Goal: Task Accomplishment & Management: Use online tool/utility

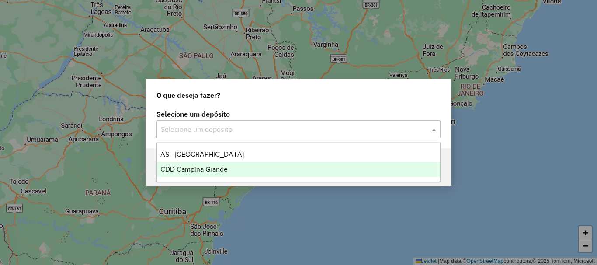
click at [200, 173] on span "CDD Campina Grande" at bounding box center [193, 169] width 67 height 7
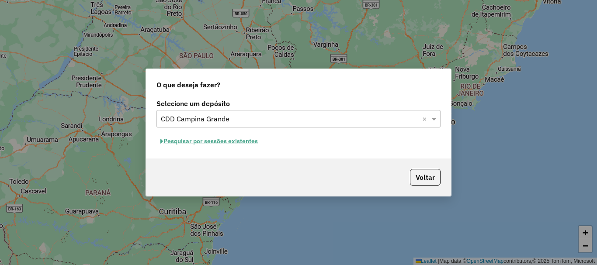
click at [222, 138] on button "Pesquisar por sessões existentes" at bounding box center [208, 142] width 105 height 14
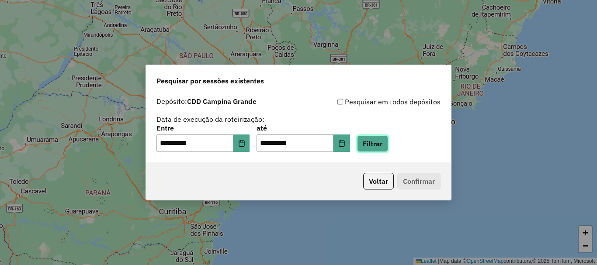
click at [381, 143] on button "Filtrar" at bounding box center [372, 143] width 31 height 17
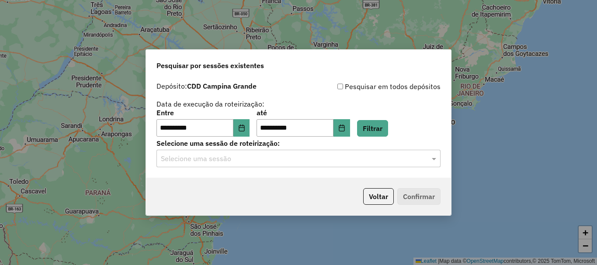
click at [352, 154] on input "text" at bounding box center [290, 159] width 258 height 10
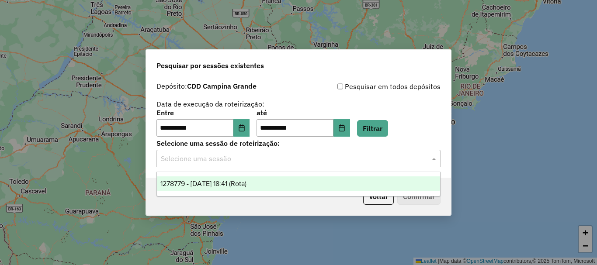
click at [246, 182] on span "1278779 - 19/09/2025 18:41 (Rota)" at bounding box center [203, 183] width 86 height 7
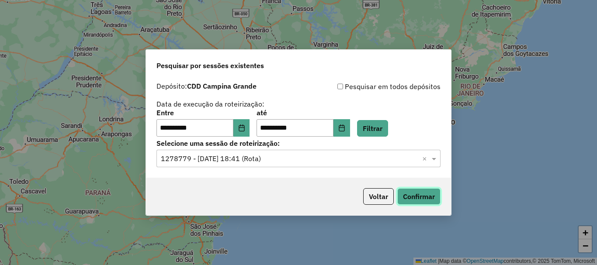
click at [413, 200] on button "Confirmar" at bounding box center [418, 196] width 43 height 17
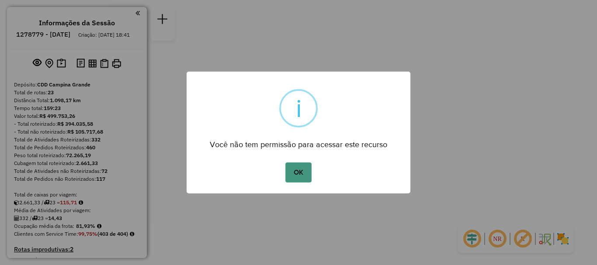
click at [306, 173] on button "OK" at bounding box center [298, 172] width 26 height 20
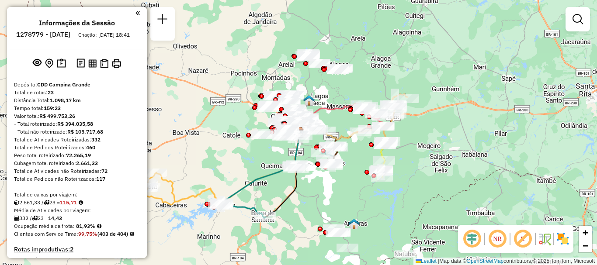
scroll to position [218, 0]
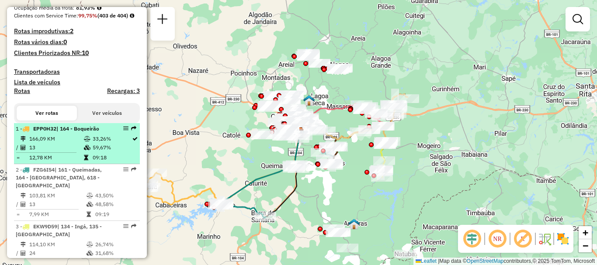
click at [58, 143] on td "166,09 KM" at bounding box center [56, 139] width 55 height 9
select select "**********"
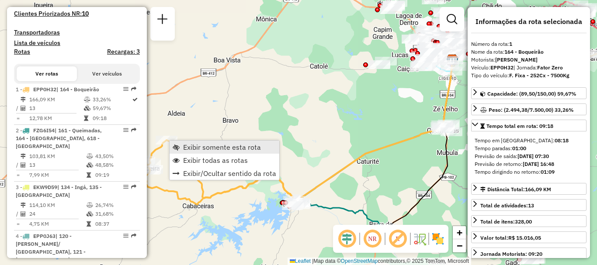
scroll to position [350, 0]
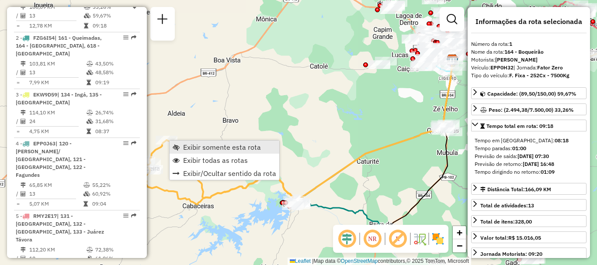
click at [195, 146] on span "Exibir somente esta rota" at bounding box center [222, 147] width 78 height 7
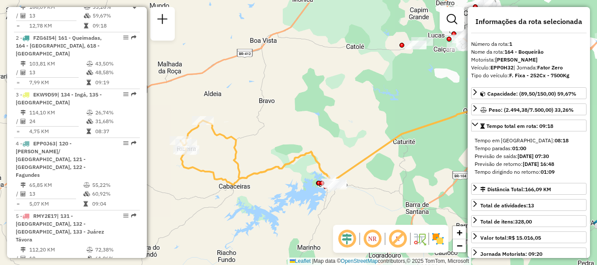
drag, startPoint x: 276, startPoint y: 150, endPoint x: 210, endPoint y: 145, distance: 65.7
click at [311, 131] on div "Janela de atendimento Grade de atendimento Capacidade Transportadoras Veículos …" at bounding box center [298, 132] width 597 height 265
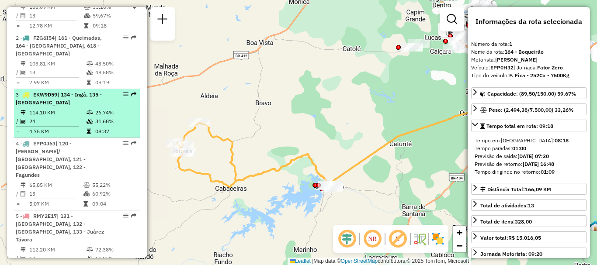
scroll to position [176, 0]
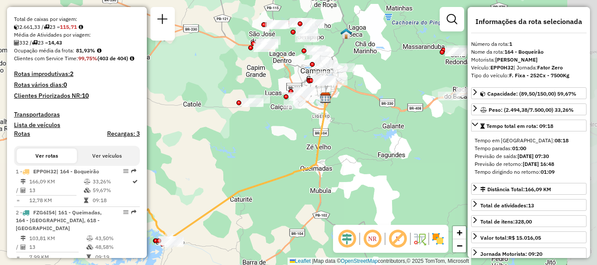
drag, startPoint x: 345, startPoint y: 139, endPoint x: 186, endPoint y: 195, distance: 168.8
click at [186, 195] on div "Janela de atendimento Grade de atendimento Capacidade Transportadoras Veículos …" at bounding box center [298, 132] width 597 height 265
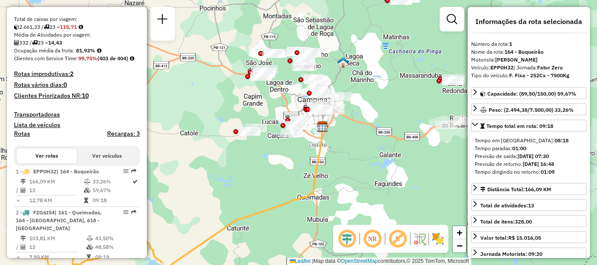
drag, startPoint x: 338, startPoint y: 108, endPoint x: 336, endPoint y: 138, distance: 29.8
click at [336, 137] on div "Janela de atendimento Grade de atendimento Capacidade Transportadoras Veículos …" at bounding box center [298, 132] width 597 height 265
click at [377, 238] on em at bounding box center [372, 238] width 21 height 21
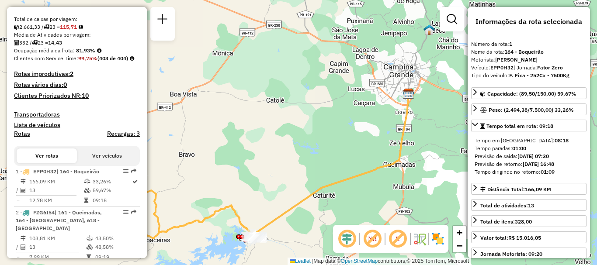
drag, startPoint x: 265, startPoint y: 192, endPoint x: 358, endPoint y: 156, distance: 99.8
click at [358, 156] on div "Janela de atendimento Grade de atendimento Capacidade Transportadoras Veículos …" at bounding box center [298, 132] width 597 height 265
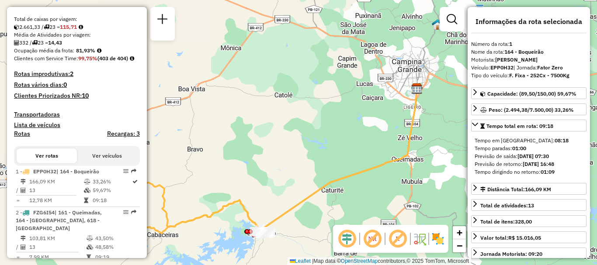
scroll to position [263, 0]
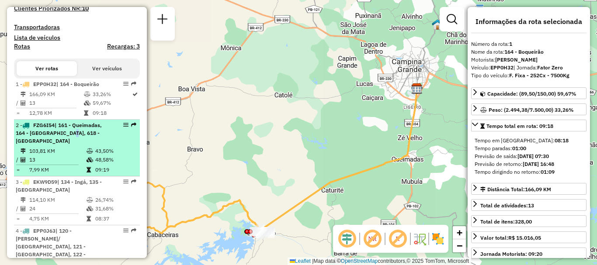
click at [65, 144] on span "| 161 - Queimadas, 164 - Boqueirão, 618 - Barra de Santana" at bounding box center [59, 133] width 86 height 22
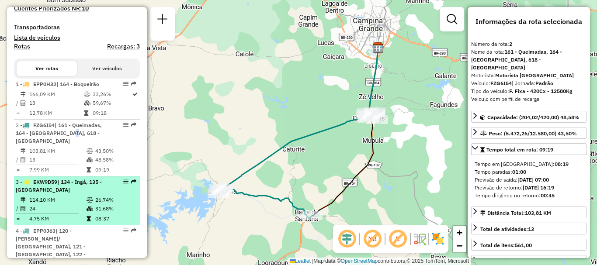
click at [82, 204] on td "114,10 KM" at bounding box center [57, 200] width 57 height 9
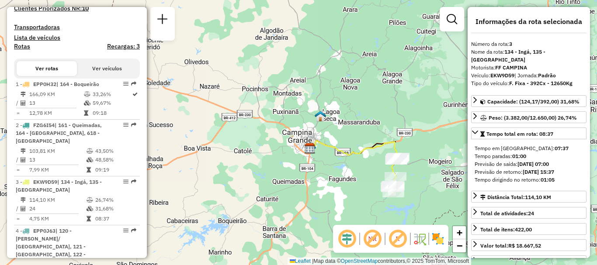
drag, startPoint x: 352, startPoint y: 176, endPoint x: 323, endPoint y: 180, distance: 29.4
click at [323, 180] on div "Janela de atendimento Grade de atendimento Capacidade Transportadoras Veículos …" at bounding box center [298, 132] width 597 height 265
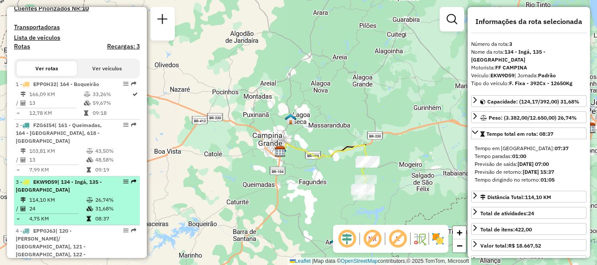
scroll to position [307, 0]
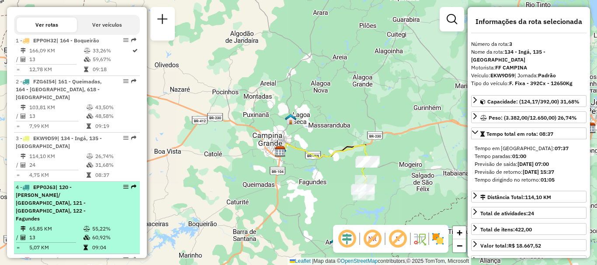
click at [97, 230] on td "55,22%" at bounding box center [114, 228] width 44 height 9
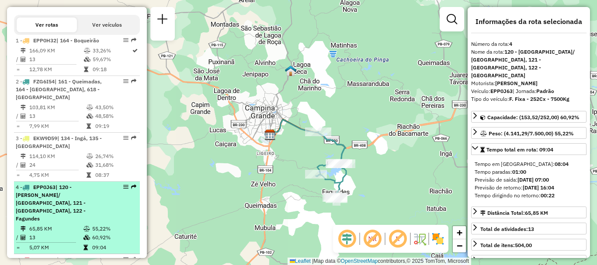
click at [81, 205] on span "| 120 - Vila Cabral/ Santa Terezinha, 121 - Galantes, 122 - Fagundes" at bounding box center [51, 203] width 70 height 38
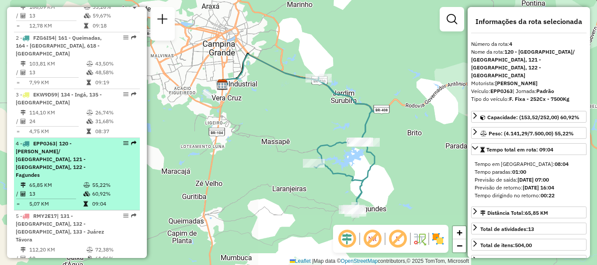
scroll to position [394, 0]
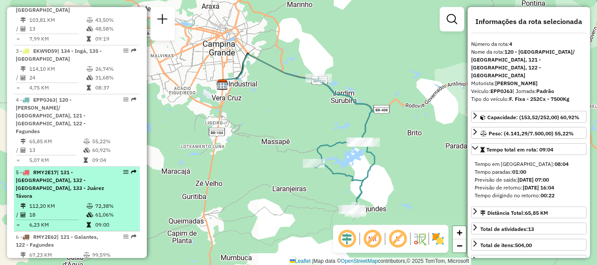
click at [83, 219] on td at bounding box center [51, 219] width 70 height 1
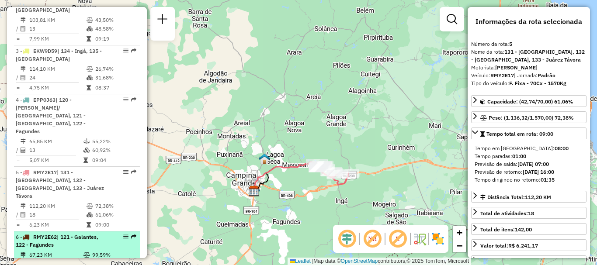
click at [69, 236] on div "6 - RMY2E62 | 121 - Galantes, 122 - Fagundes" at bounding box center [62, 241] width 93 height 16
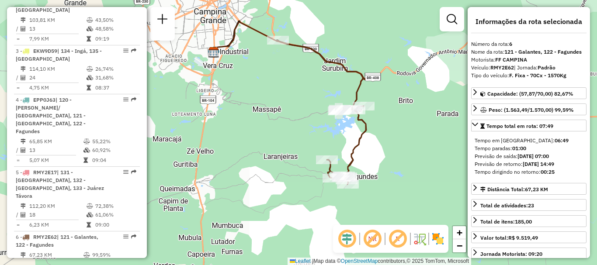
drag, startPoint x: 284, startPoint y: 224, endPoint x: 275, endPoint y: 194, distance: 31.4
click at [275, 194] on div "Janela de atendimento Grade de atendimento Capacidade Transportadoras Veículos …" at bounding box center [298, 132] width 597 height 265
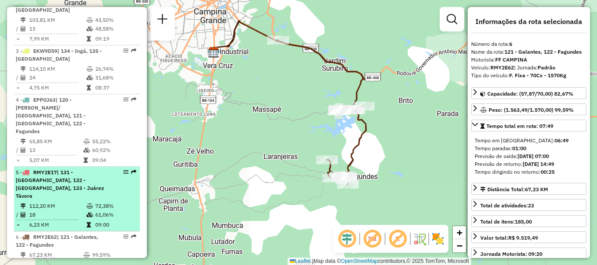
scroll to position [438, 0]
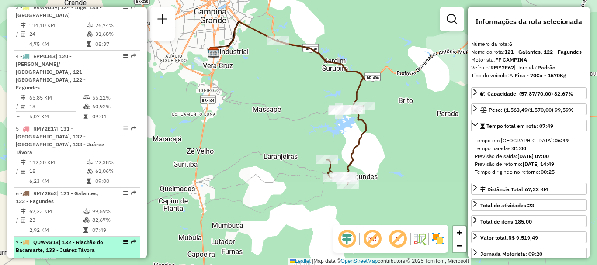
click at [82, 238] on div "7 - QUW9G13 | 132 - Riachão do Bacamarte, 133 - Juárez Távora" at bounding box center [62, 246] width 93 height 16
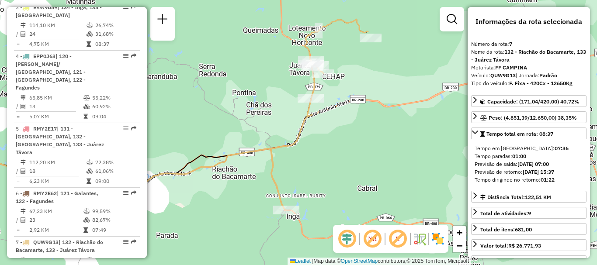
drag, startPoint x: 314, startPoint y: 164, endPoint x: 165, endPoint y: 150, distance: 149.6
click at [165, 150] on div "Janela de atendimento Grade de atendimento Capacidade Transportadoras Veículos …" at bounding box center [298, 132] width 597 height 265
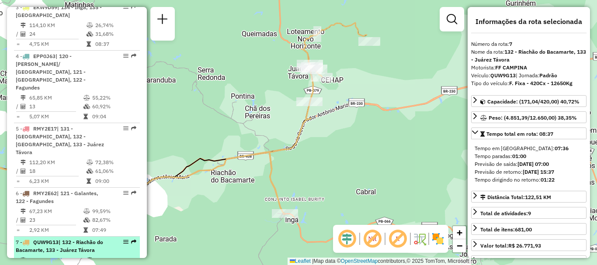
scroll to position [481, 0]
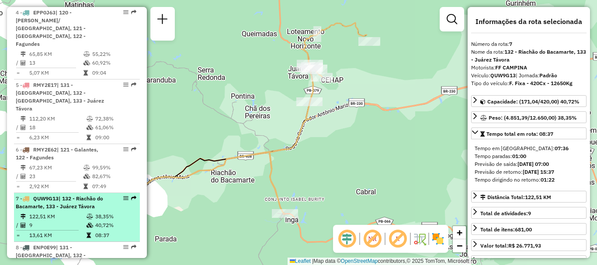
click at [89, 212] on td at bounding box center [90, 216] width 9 height 9
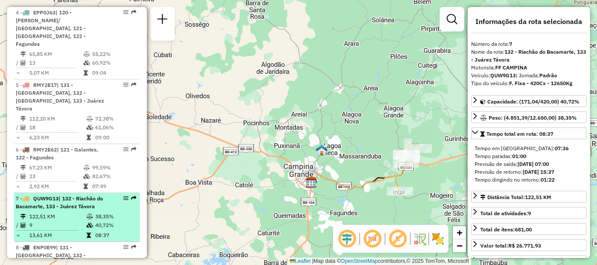
scroll to position [525, 0]
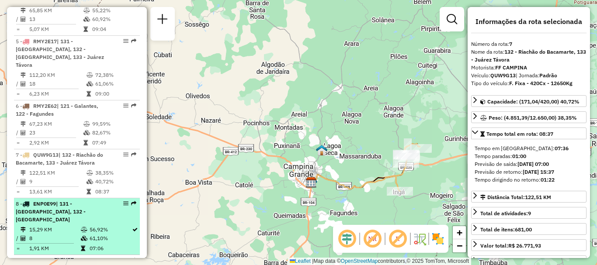
click at [100, 200] on div "8 - ENP0E99 | 131 - Serra Redonda, 132 - Riachão do Bacamarte" at bounding box center [62, 212] width 93 height 24
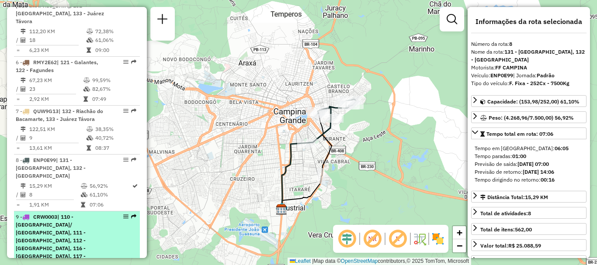
click at [86, 223] on span "| 110 - Dinamérica/ Santa rosa, 111 - Liberadade, 112 - Jardim Paulistano, 116 …" at bounding box center [51, 245] width 70 height 62
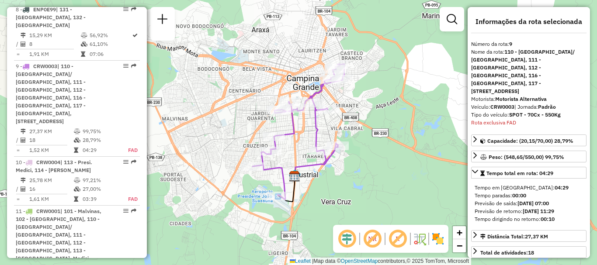
scroll to position [765, 0]
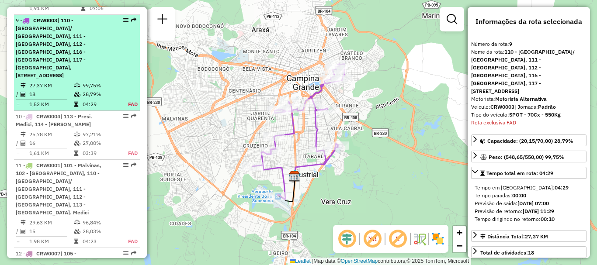
click at [86, 45] on span "| 110 - Dinamérica/ Santa rosa, 111 - Liberadade, 112 - Jardim Paulistano, 116 …" at bounding box center [51, 48] width 70 height 62
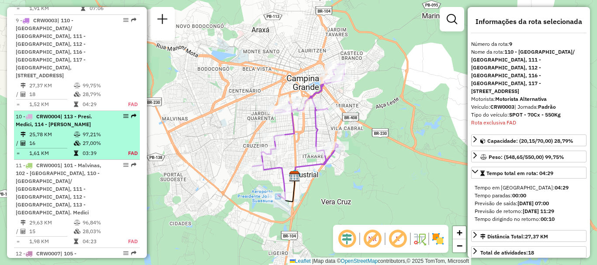
click at [89, 139] on td "27,00%" at bounding box center [100, 143] width 36 height 9
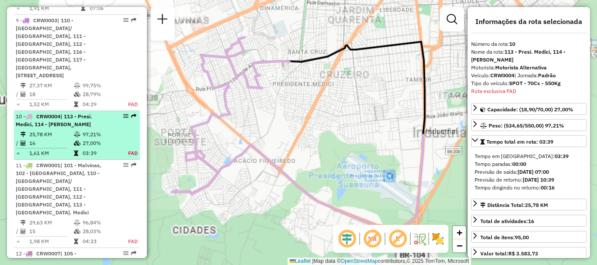
scroll to position [838, 0]
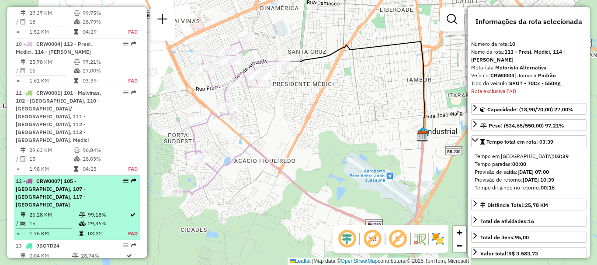
click at [95, 177] on div "12 - CRW0007 | 105 - Monte Santo, 107 - Alto Branco, 117 - Castelo Branco" at bounding box center [62, 192] width 93 height 31
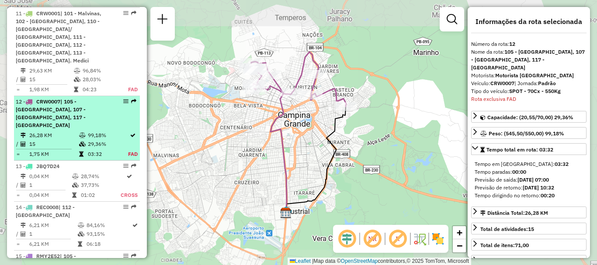
scroll to position [959, 0]
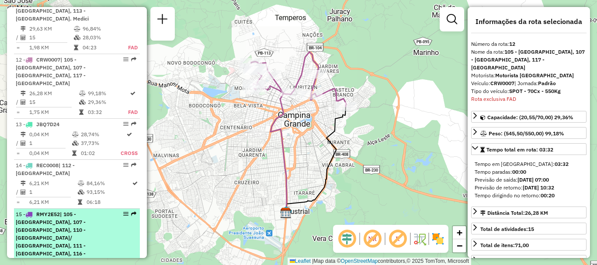
click at [95, 211] on div "15 - RMY2E52 | 105 - Monte Santo, 107 - Alto Branco, 110 - Dinamérica/ Santa ro…" at bounding box center [62, 242] width 93 height 63
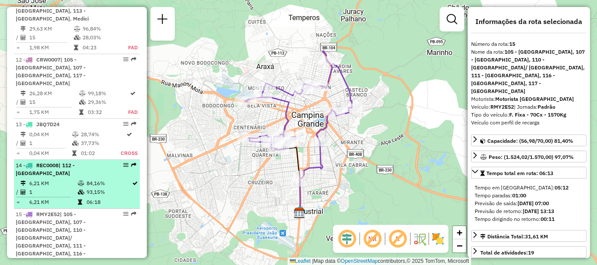
click at [97, 179] on td "84,16%" at bounding box center [108, 183] width 45 height 9
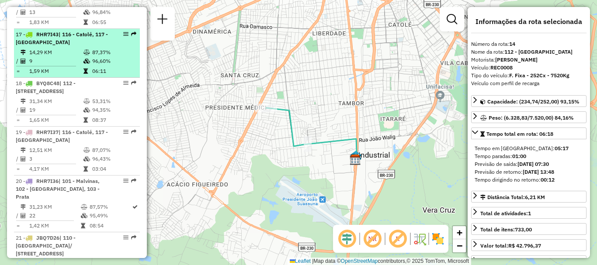
scroll to position [1117, 0]
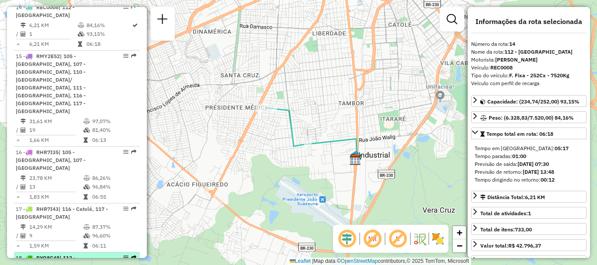
click at [84, 254] on div "18 - BYQ8C48 | 112 - Jardim Paulistano, 116 - Catolé, 120 - Vila Cabral/ Santa …" at bounding box center [62, 262] width 93 height 16
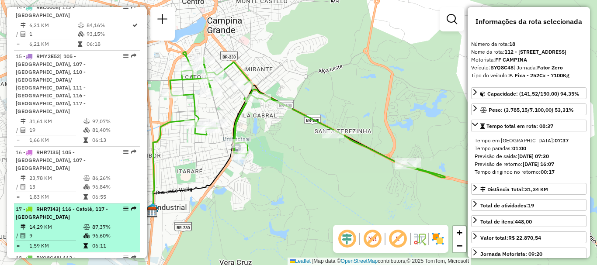
click at [74, 231] on td "9" at bounding box center [56, 235] width 54 height 9
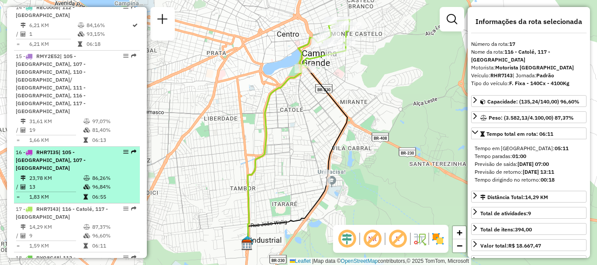
click at [73, 183] on td "13" at bounding box center [56, 187] width 54 height 9
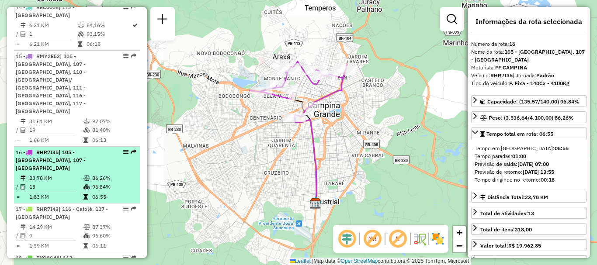
scroll to position [1030, 0]
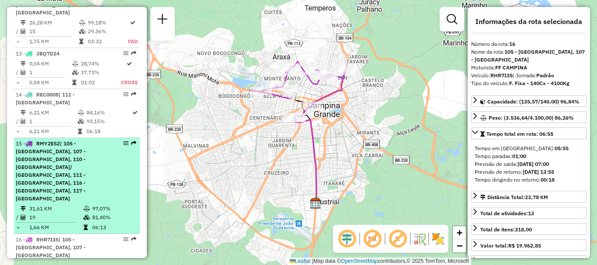
click at [75, 140] on span "| 105 - Monte Santo, 107 - Alto Branco, 110 - Dinamérica/ Santa rosa, 111 - Lib…" at bounding box center [51, 171] width 70 height 62
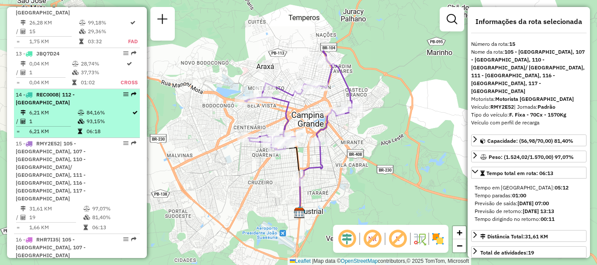
click at [74, 117] on td "1" at bounding box center [53, 121] width 48 height 9
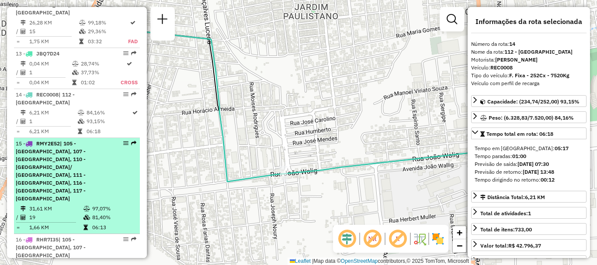
click at [71, 140] on div "15 - RMY2E52 | 105 - Monte Santo, 107 - Alto Branco, 110 - Dinamérica/ Santa ro…" at bounding box center [62, 171] width 93 height 63
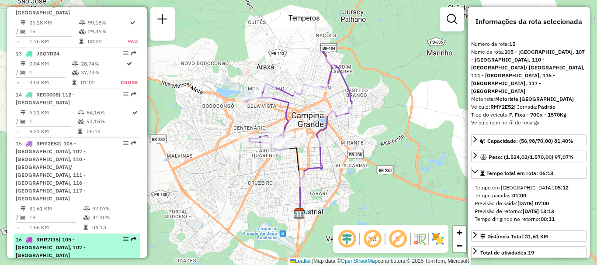
click at [66, 236] on div "16 - RHR7I35 | 105 - Monte Santo, 107 - Alto Branco" at bounding box center [62, 248] width 93 height 24
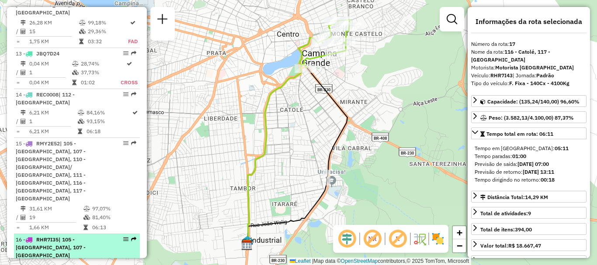
scroll to position [1074, 0]
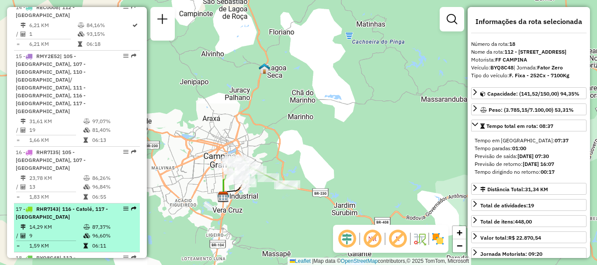
scroll to position [1161, 0]
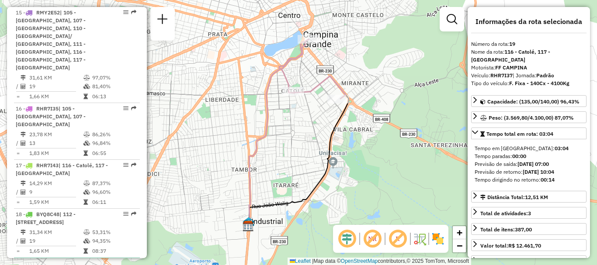
scroll to position [1248, 0]
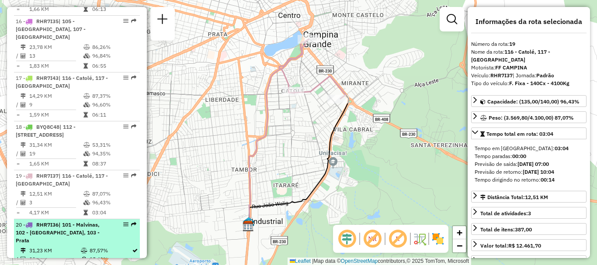
click at [103, 255] on td "95,49%" at bounding box center [110, 259] width 42 height 9
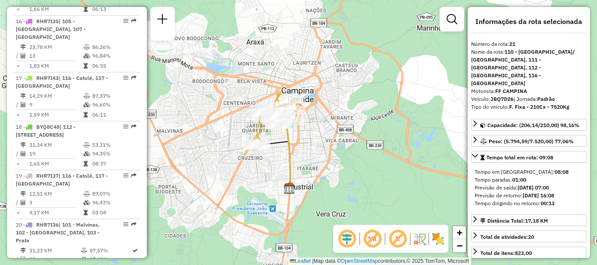
scroll to position [1379, 0]
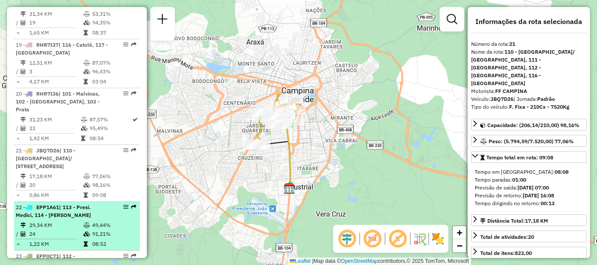
click at [54, 221] on td "29,34 KM" at bounding box center [56, 225] width 54 height 9
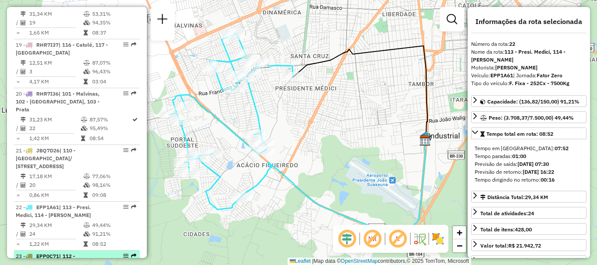
click at [112, 252] on div "23 - EPP0C71 | 112 - Jardim Paulistano, 113 - Presi. Medici, 114 - Acácio Figue…" at bounding box center [77, 267] width 122 height 31
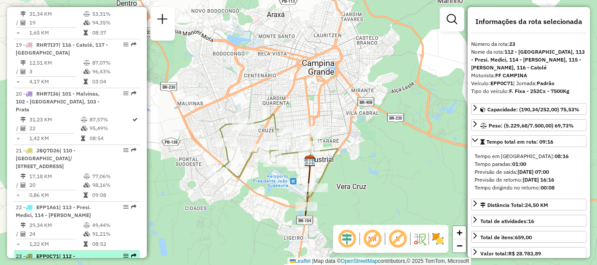
scroll to position [1423, 0]
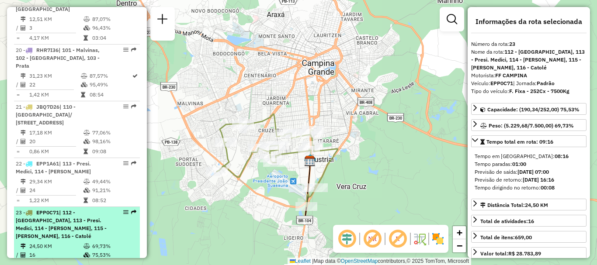
click at [90, 209] on span "| 112 - Jardim Paulistano, 113 - Presi. Medici, 114 - Acácio Figueiredo, 115 - …" at bounding box center [61, 224] width 91 height 30
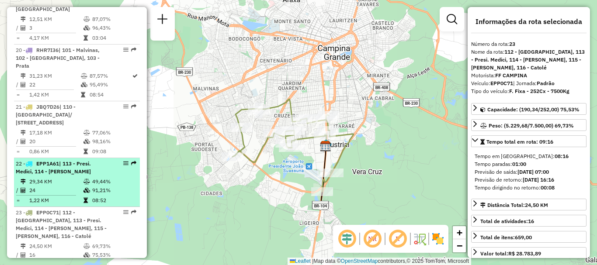
click at [65, 186] on td "24" at bounding box center [56, 190] width 54 height 9
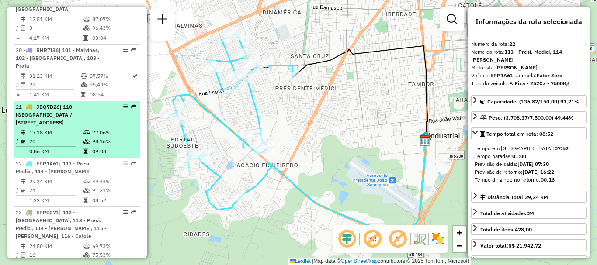
click at [71, 137] on td "20" at bounding box center [56, 141] width 54 height 9
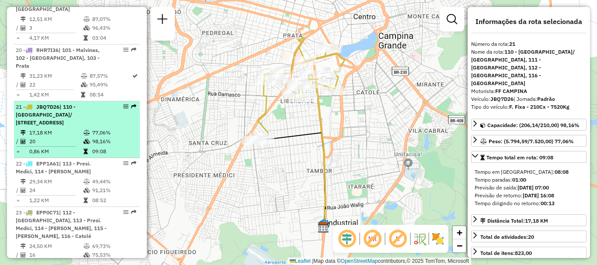
scroll to position [1336, 0]
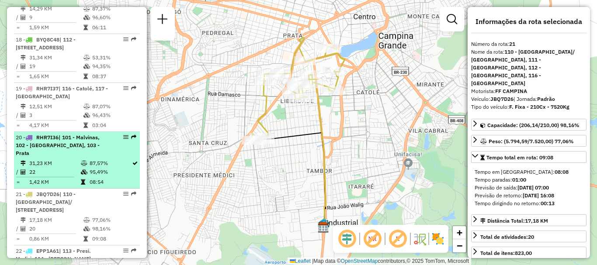
click at [67, 178] on td "1,42 KM" at bounding box center [55, 182] width 52 height 9
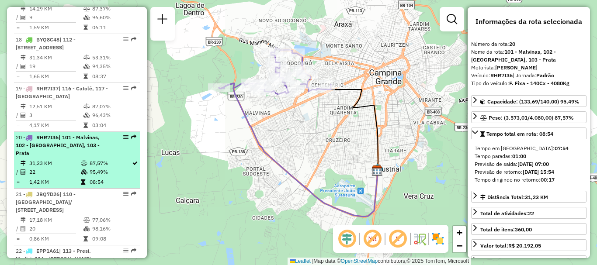
scroll to position [1292, 0]
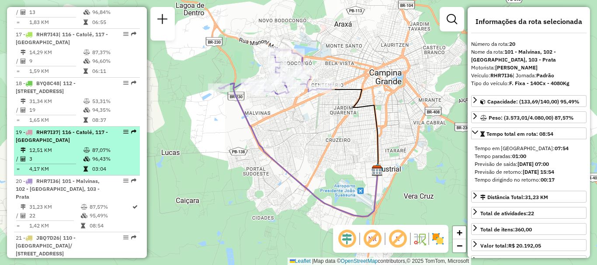
click at [69, 155] on td "3" at bounding box center [56, 159] width 54 height 9
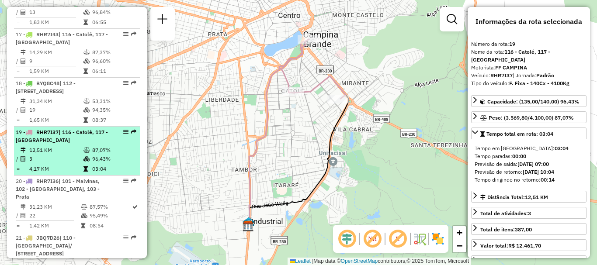
scroll to position [1248, 0]
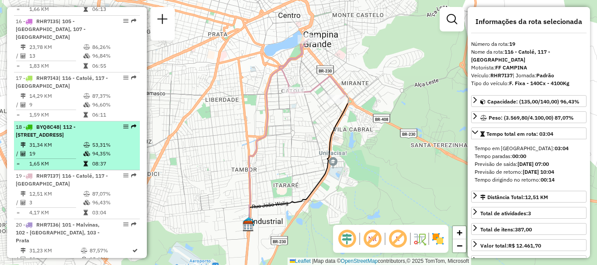
click at [68, 159] on td "1,65 KM" at bounding box center [56, 163] width 54 height 9
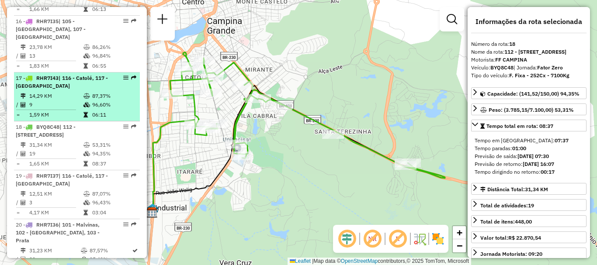
scroll to position [1161, 0]
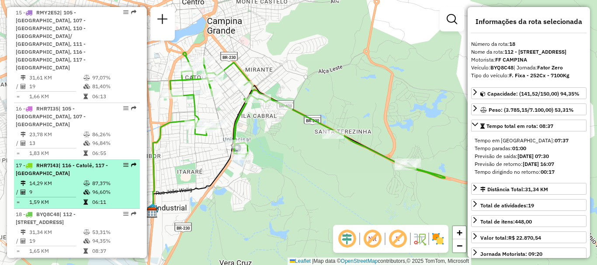
click at [66, 179] on td "14,29 KM" at bounding box center [56, 183] width 54 height 9
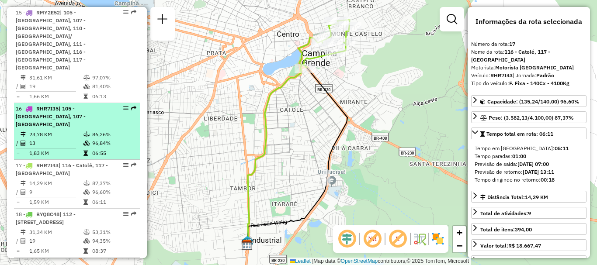
click at [68, 148] on td at bounding box center [49, 148] width 67 height 1
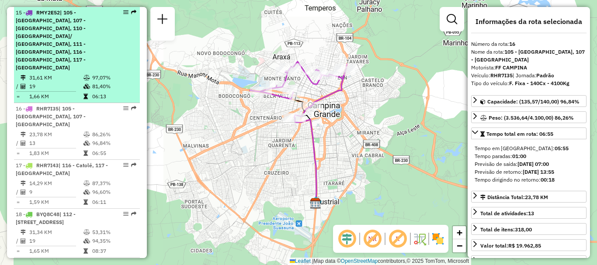
scroll to position [1074, 0]
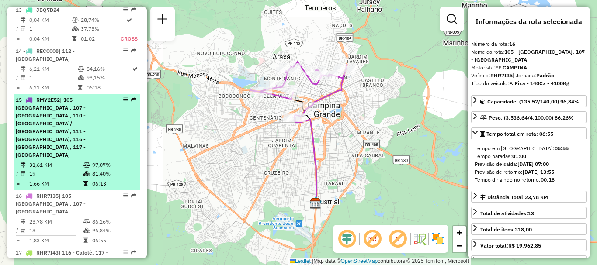
click at [67, 161] on td "31,61 KM" at bounding box center [56, 165] width 54 height 9
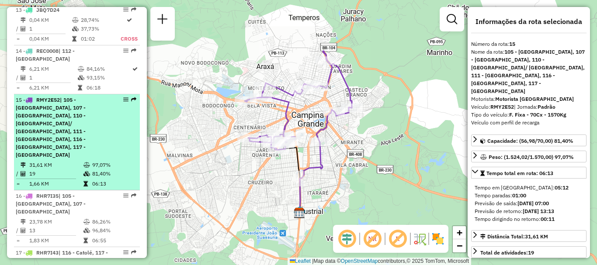
click at [70, 97] on span "| 105 - Monte Santo, 107 - Alto Branco, 110 - Dinamérica/ Santa rosa, 111 - Lib…" at bounding box center [51, 128] width 70 height 62
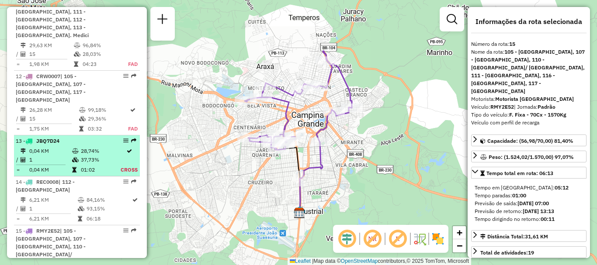
click at [66, 166] on td "0,04 KM" at bounding box center [50, 170] width 43 height 9
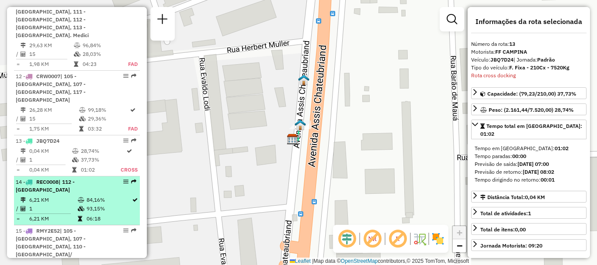
click at [66, 178] on div "14 - REC0008 | 112 - Jardim Paulistano" at bounding box center [62, 186] width 93 height 16
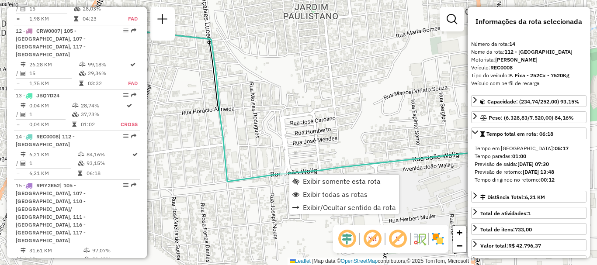
scroll to position [1057, 0]
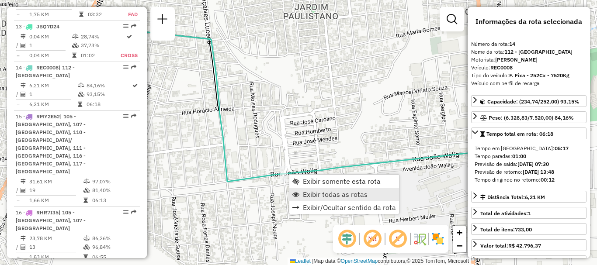
click at [307, 192] on span "Exibir todas as rotas" at bounding box center [335, 194] width 65 height 7
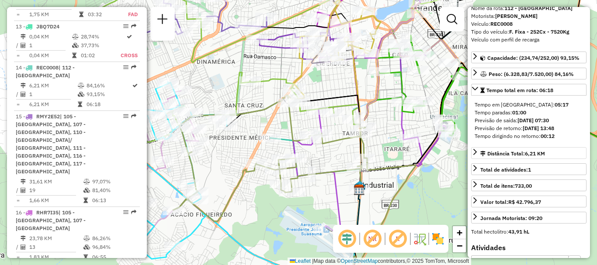
scroll to position [0, 0]
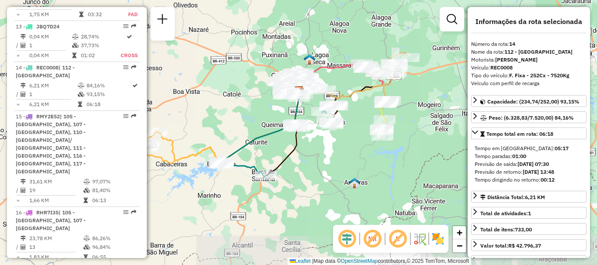
drag, startPoint x: 252, startPoint y: 180, endPoint x: 279, endPoint y: 163, distance: 32.4
click at [279, 163] on icon at bounding box center [283, 134] width 34 height 84
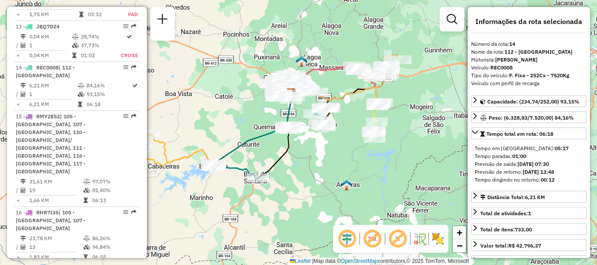
drag, startPoint x: 348, startPoint y: 159, endPoint x: 405, endPoint y: 167, distance: 58.1
click at [405, 167] on div "Janela de atendimento Grade de atendimento Capacidade Transportadoras Veículos …" at bounding box center [298, 132] width 597 height 265
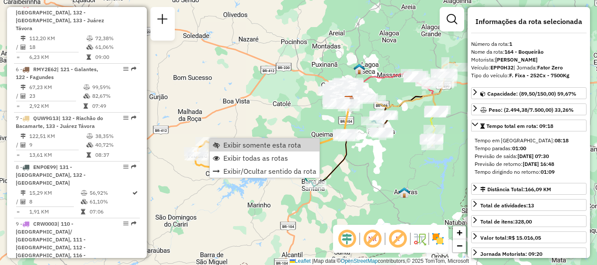
scroll to position [350, 0]
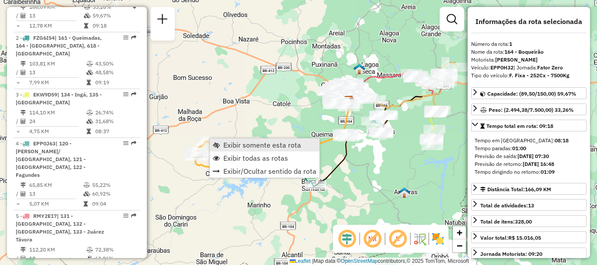
click at [250, 151] on link "Exibir somente esta rota" at bounding box center [265, 144] width 110 height 13
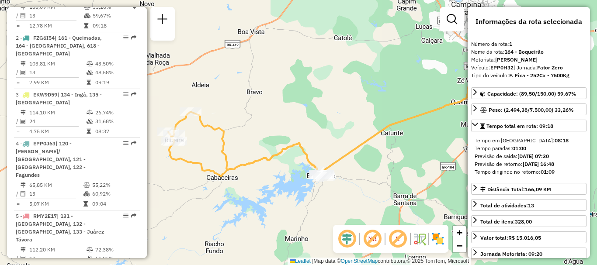
drag, startPoint x: 308, startPoint y: 162, endPoint x: 332, endPoint y: 133, distance: 37.2
click at [332, 133] on div "Janela de atendimento Grade de atendimento Capacidade Transportadoras Veículos …" at bounding box center [298, 132] width 597 height 265
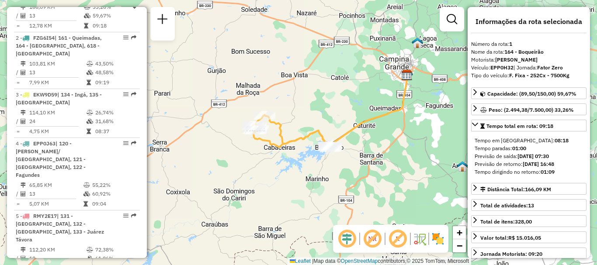
drag, startPoint x: 283, startPoint y: 158, endPoint x: 289, endPoint y: 147, distance: 12.5
click at [288, 147] on icon at bounding box center [292, 131] width 78 height 33
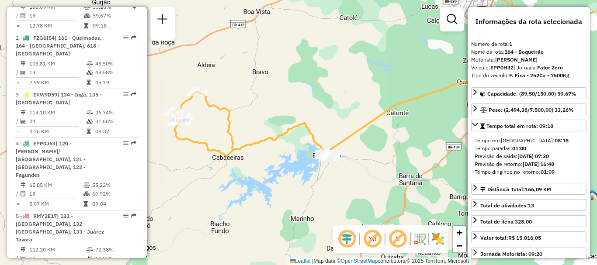
drag, startPoint x: 352, startPoint y: 117, endPoint x: 333, endPoint y: 128, distance: 21.8
click at [333, 128] on div "Janela de atendimento Grade de atendimento Capacidade Transportadoras Veículos …" at bounding box center [298, 132] width 597 height 265
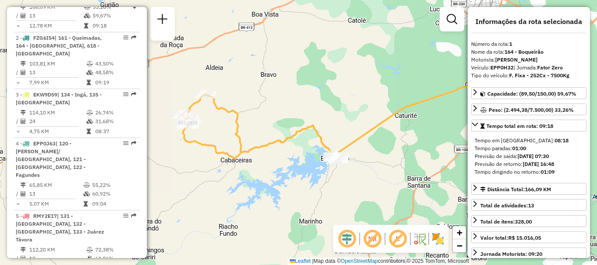
drag, startPoint x: 280, startPoint y: 143, endPoint x: 292, endPoint y: 147, distance: 13.0
click at [292, 147] on icon at bounding box center [259, 126] width 155 height 65
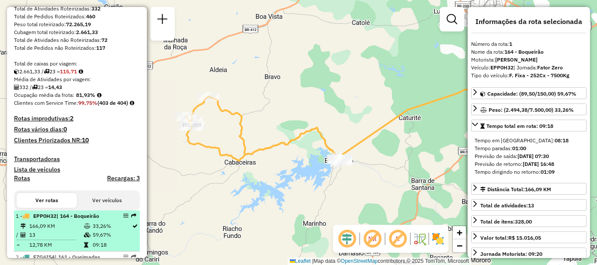
scroll to position [218, 0]
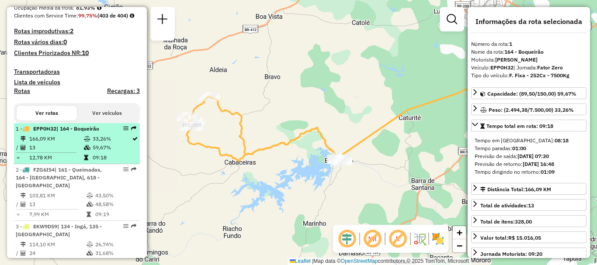
click at [76, 132] on span "| 164 - Boqueirão" at bounding box center [77, 128] width 43 height 7
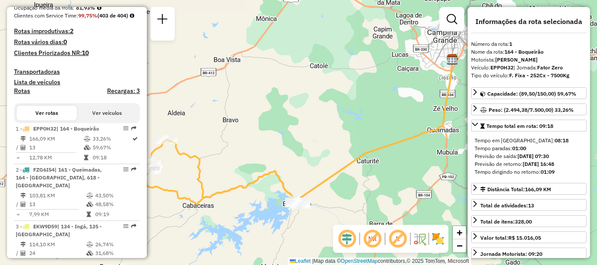
scroll to position [262, 0]
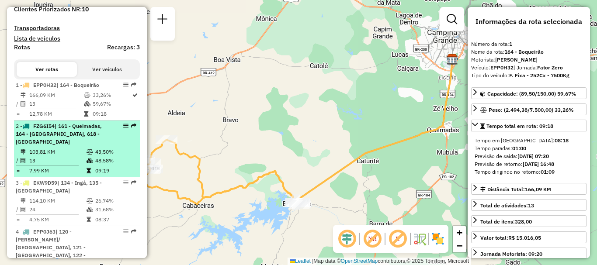
click at [91, 146] on div "2 - FZG6I54 | 161 - Queimadas, 164 - Boqueirão, 618 - Barra de Santana" at bounding box center [62, 134] width 93 height 24
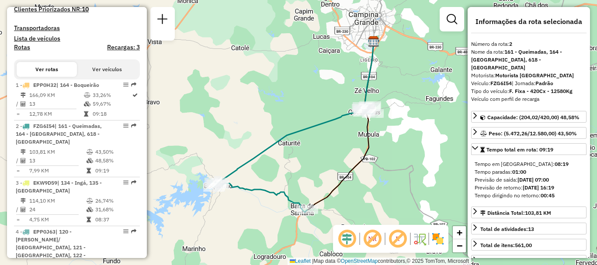
drag, startPoint x: 308, startPoint y: 166, endPoint x: 304, endPoint y: 160, distance: 7.5
click at [304, 160] on div "Janela de atendimento Grade de atendimento Capacidade Transportadoras Veículos …" at bounding box center [298, 132] width 597 height 265
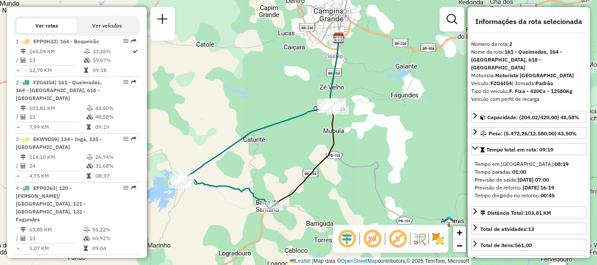
drag, startPoint x: 263, startPoint y: 181, endPoint x: 236, endPoint y: 188, distance: 27.5
click at [236, 188] on icon at bounding box center [258, 155] width 159 height 107
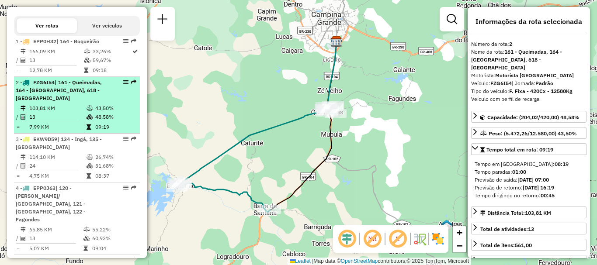
click at [73, 121] on td "13" at bounding box center [57, 117] width 57 height 9
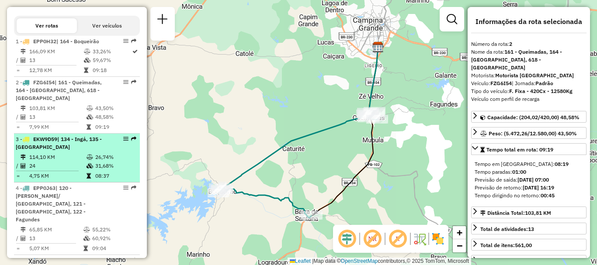
click at [74, 151] on div "3 - EKW9D59 | 134 - Ingá, 135 - Itatuba" at bounding box center [62, 143] width 93 height 16
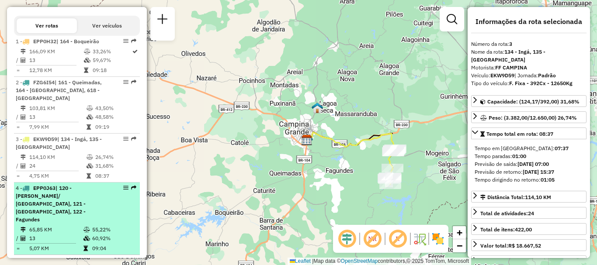
click at [84, 214] on span "| 120 - Vila Cabral/ Santa Terezinha, 121 - Galantes, 122 - Fagundes" at bounding box center [51, 204] width 70 height 38
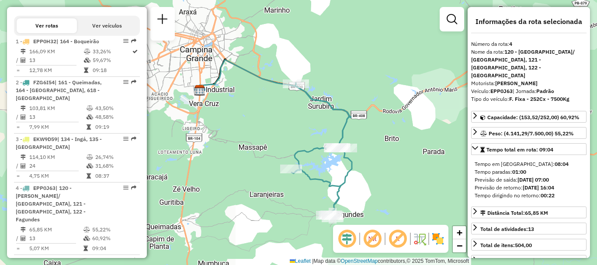
drag, startPoint x: 349, startPoint y: 159, endPoint x: 324, endPoint y: 166, distance: 25.7
click at [324, 166] on div "Janela de atendimento Grade de atendimento Capacidade Transportadoras Veículos …" at bounding box center [298, 132] width 597 height 265
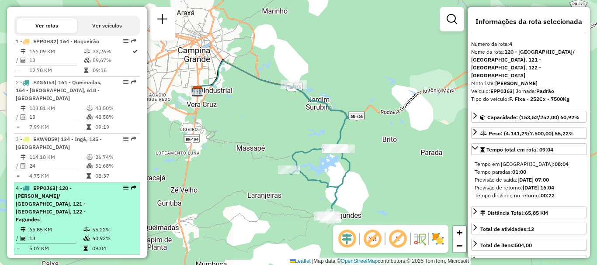
click at [97, 223] on div "4 - EPP0J63 | 120 - Vila Cabral/ Santa Terezinha, 121 - Galantes, 122 - Fagundes" at bounding box center [62, 203] width 93 height 39
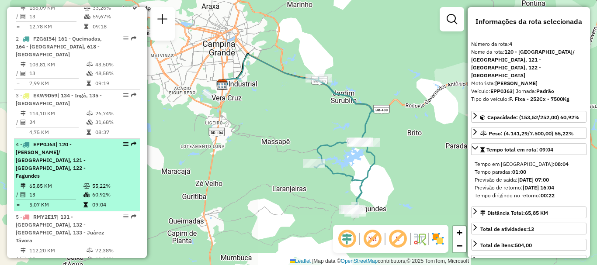
scroll to position [393, 0]
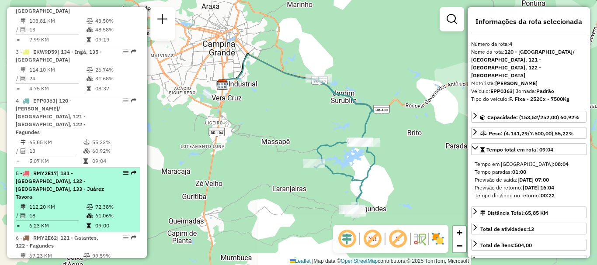
click at [97, 221] on td "09:00" at bounding box center [115, 225] width 41 height 9
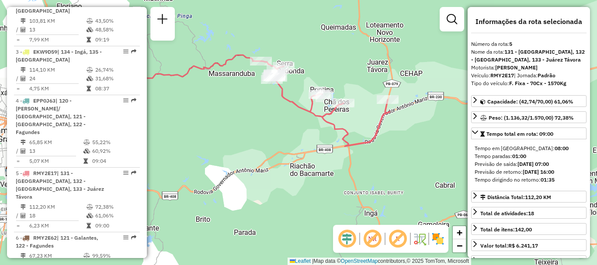
drag, startPoint x: 384, startPoint y: 139, endPoint x: 287, endPoint y: 120, distance: 99.7
click at [287, 120] on div "Janela de atendimento Grade de atendimento Capacidade Transportadoras Veículos …" at bounding box center [298, 132] width 597 height 265
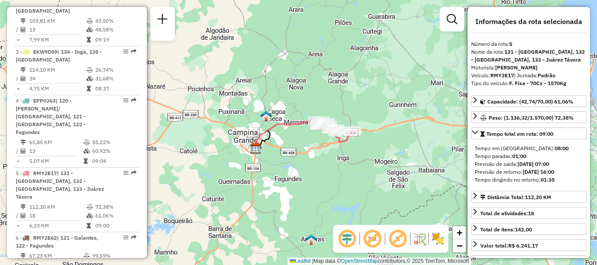
drag, startPoint x: 328, startPoint y: 143, endPoint x: 354, endPoint y: 159, distance: 30.9
click at [354, 159] on div "Janela de atendimento Grade de atendimento Capacidade Transportadoras Veículos …" at bounding box center [298, 132] width 597 height 265
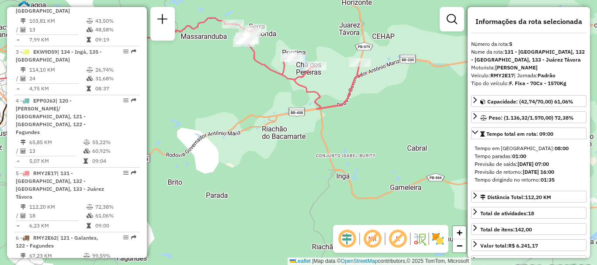
drag, startPoint x: 399, startPoint y: 108, endPoint x: 413, endPoint y: 148, distance: 43.0
click at [413, 148] on div "Janela de atendimento Grade de atendimento Capacidade Transportadoras Veículos …" at bounding box center [298, 132] width 597 height 265
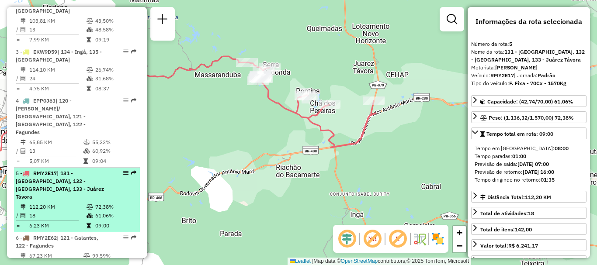
scroll to position [437, 0]
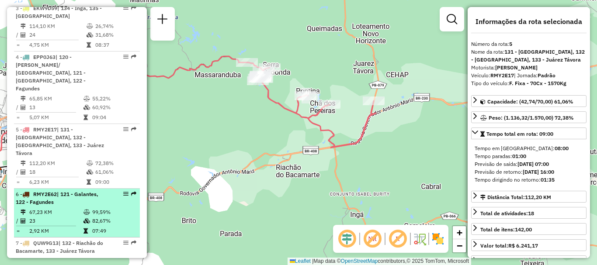
click at [59, 191] on span "| 121 - Galantes, 122 - Fagundes" at bounding box center [57, 198] width 83 height 14
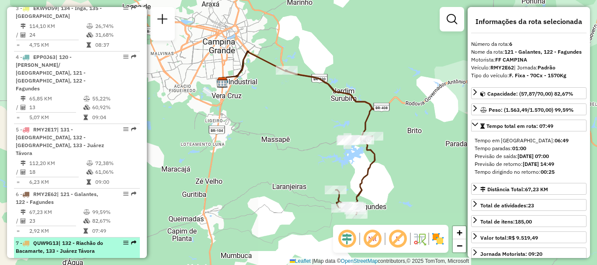
scroll to position [480, 0]
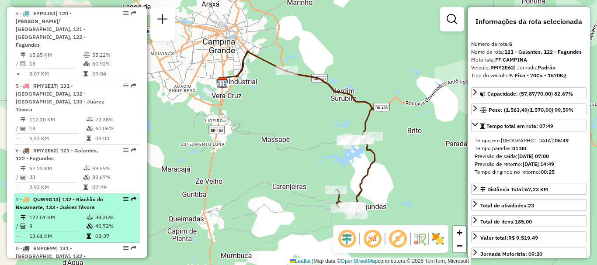
click at [92, 196] on span "| 132 - Riachão do Bacamarte, 133 - Juárez Távora" at bounding box center [59, 203] width 87 height 14
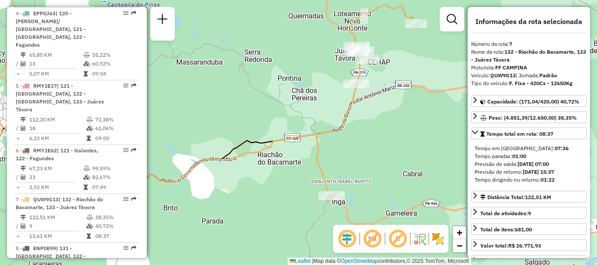
drag, startPoint x: 370, startPoint y: 188, endPoint x: 268, endPoint y: 155, distance: 107.6
click at [268, 155] on div "Janela de atendimento Grade de atendimento Capacidade Transportadoras Veículos …" at bounding box center [298, 132] width 597 height 265
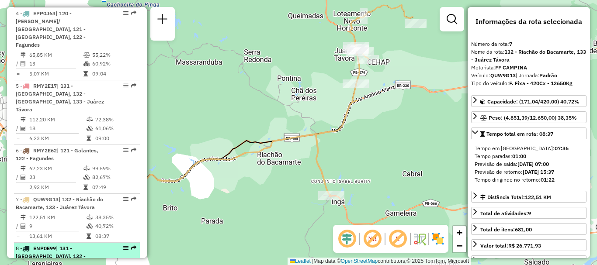
scroll to position [524, 0]
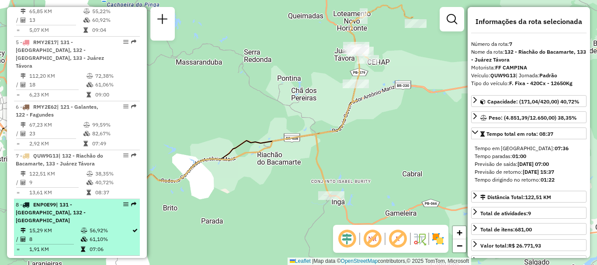
click at [86, 213] on div "8 - ENP0E99 | 131 - Serra Redonda, 132 - Riachão do Bacamarte" at bounding box center [62, 213] width 93 height 24
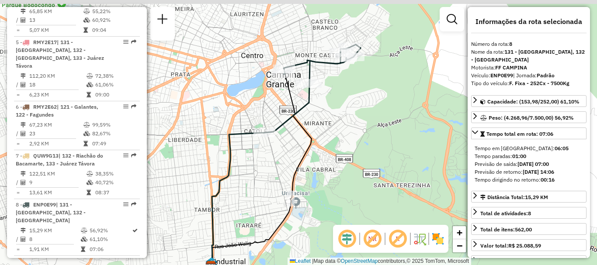
drag, startPoint x: 341, startPoint y: 104, endPoint x: 321, endPoint y: 151, distance: 51.3
click at [321, 151] on div "Janela de atendimento Grade de atendimento Capacidade Transportadoras Veículos …" at bounding box center [298, 132] width 597 height 265
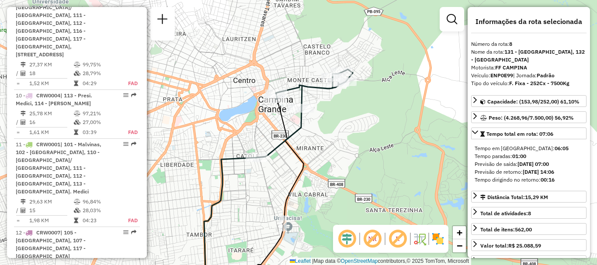
scroll to position [830, 0]
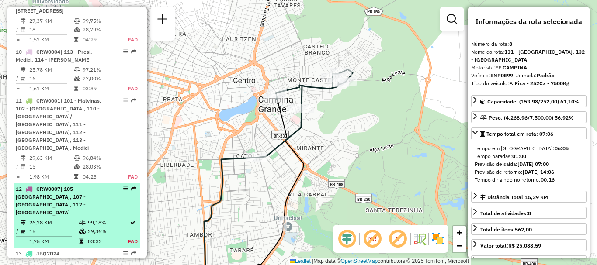
click at [83, 227] on td at bounding box center [83, 231] width 9 height 9
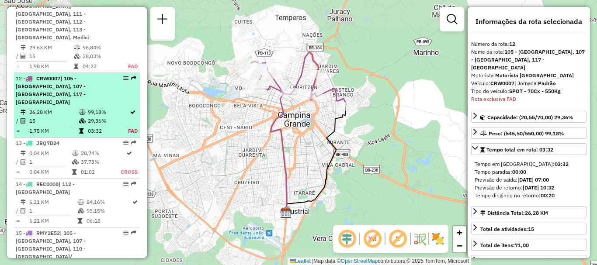
scroll to position [959, 0]
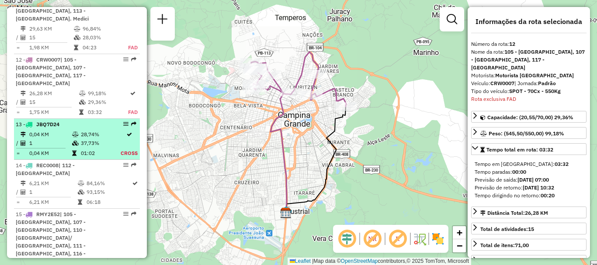
click at [64, 139] on td "1" at bounding box center [50, 143] width 43 height 9
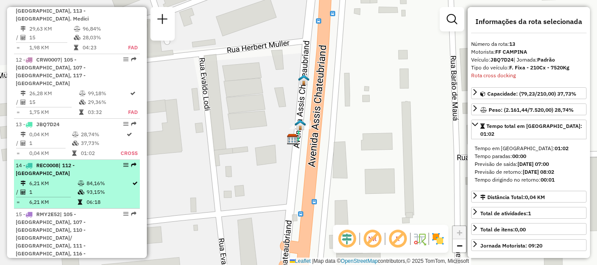
click at [93, 179] on td "84,16%" at bounding box center [108, 183] width 45 height 9
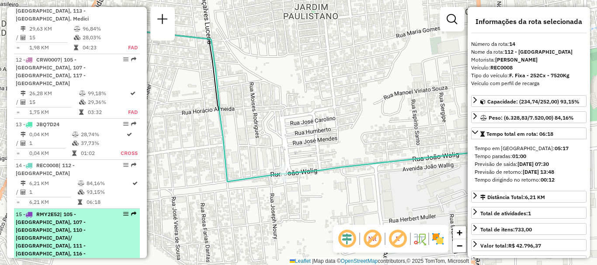
click at [82, 211] on span "| 105 - Monte Santo, 107 - Alto Branco, 110 - Dinamérica/ Santa rosa, 111 - Lib…" at bounding box center [51, 242] width 70 height 62
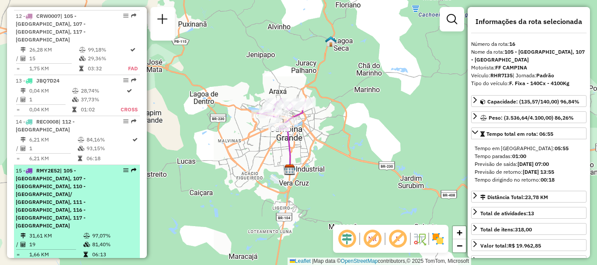
scroll to position [1046, 0]
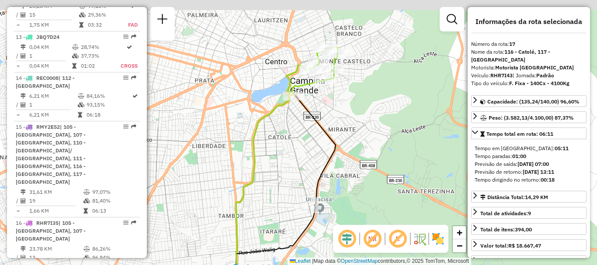
drag, startPoint x: 367, startPoint y: 92, endPoint x: 344, endPoint y: 136, distance: 49.8
click at [344, 136] on div "Janela de atendimento Grade de atendimento Capacidade Transportadoras Veículos …" at bounding box center [298, 132] width 597 height 265
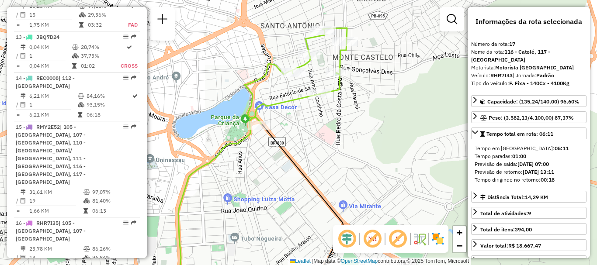
drag, startPoint x: 319, startPoint y: 94, endPoint x: 289, endPoint y: 139, distance: 53.5
click at [308, 128] on div "Janela de atendimento Grade de atendimento Capacidade Transportadoras Veículos …" at bounding box center [298, 132] width 597 height 265
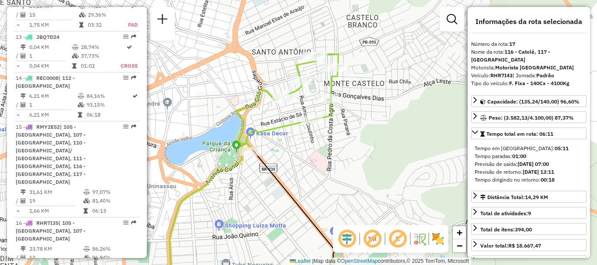
scroll to position [1090, 0]
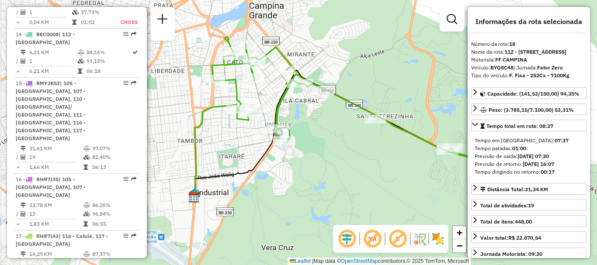
drag, startPoint x: 261, startPoint y: 144, endPoint x: 326, endPoint y: 147, distance: 65.6
click at [326, 147] on div "Janela de atendimento Grade de atendimento Capacidade Transportadoras Veículos …" at bounding box center [298, 132] width 597 height 265
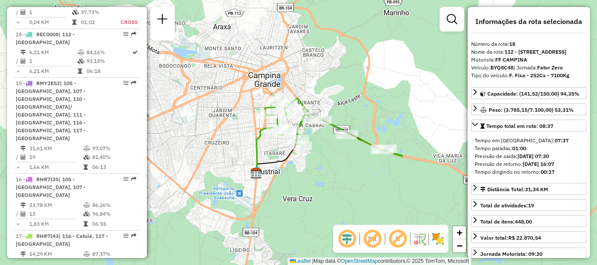
drag, startPoint x: 337, startPoint y: 149, endPoint x: 333, endPoint y: 151, distance: 4.7
click at [333, 151] on div "Janela de atendimento Grade de atendimento Capacidade Transportadoras Veículos …" at bounding box center [298, 132] width 597 height 265
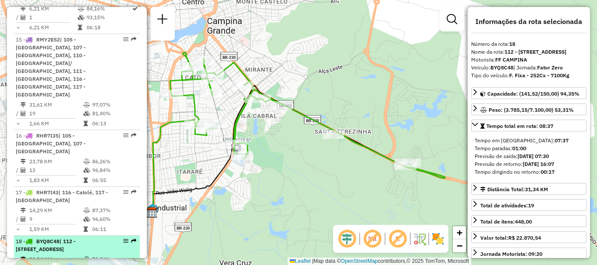
click at [78, 264] on td "19" at bounding box center [56, 268] width 54 height 9
click at [81, 238] on div "18 - BYQ8C48 | 112 - Jardim Paulistano, 116 - Catolé, 120 - Vila Cabral/ Santa …" at bounding box center [62, 246] width 93 height 16
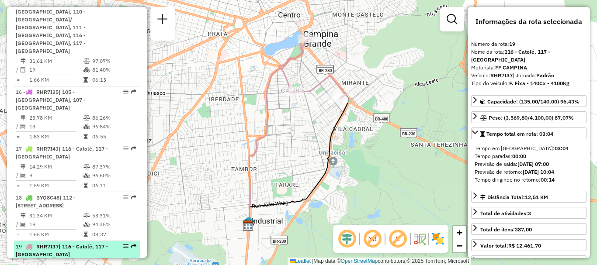
scroll to position [1221, 0]
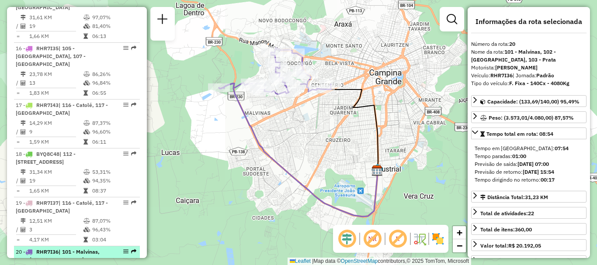
scroll to position [1265, 0]
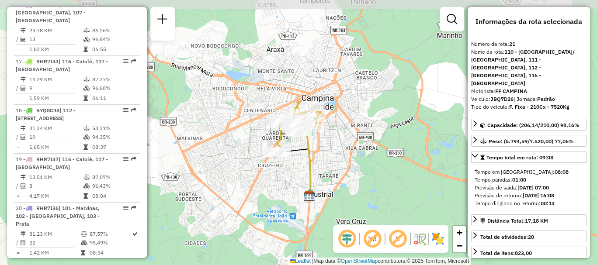
drag, startPoint x: 344, startPoint y: 111, endPoint x: 185, endPoint y: 161, distance: 166.5
click at [337, 122] on div "Janela de atendimento Grade de atendimento Capacidade Transportadoras Veículos …" at bounding box center [298, 132] width 597 height 265
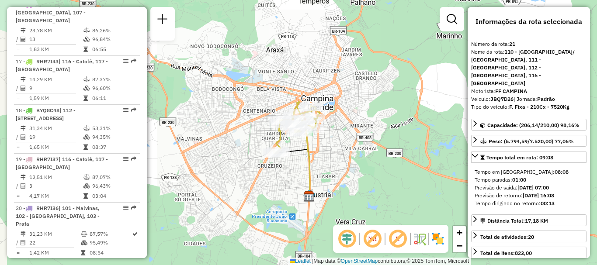
scroll to position [1309, 0]
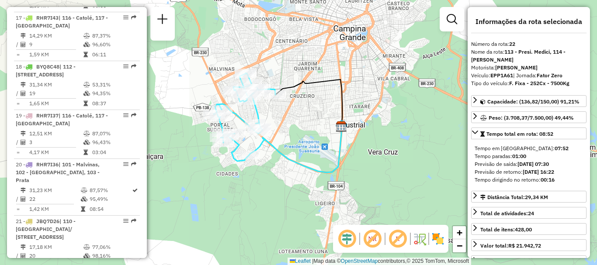
scroll to position [1352, 0]
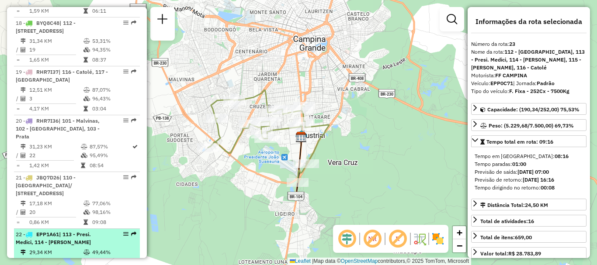
scroll to position [1396, 0]
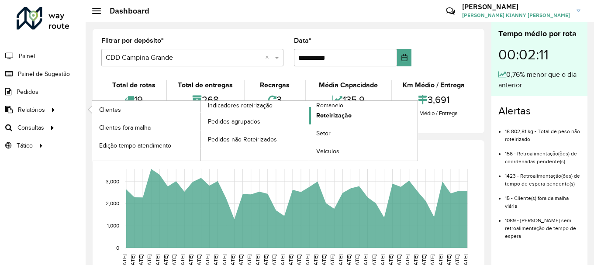
click at [323, 114] on span "Roteirização" at bounding box center [333, 115] width 35 height 9
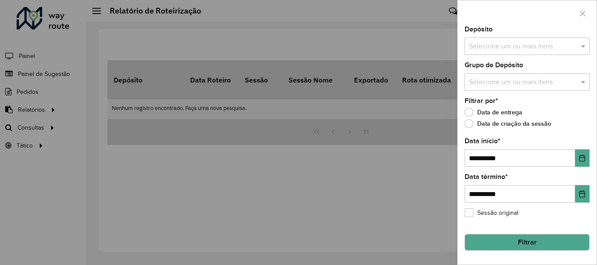
click at [510, 243] on button "Filtrar" at bounding box center [526, 242] width 125 height 17
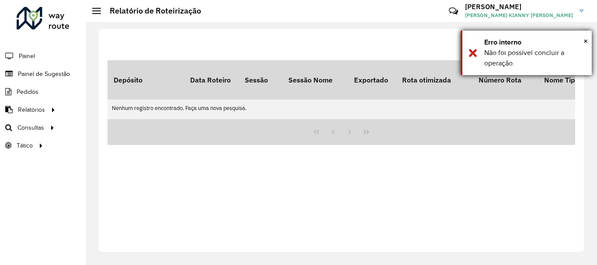
click at [580, 45] on div "Erro interno" at bounding box center [534, 42] width 101 height 10
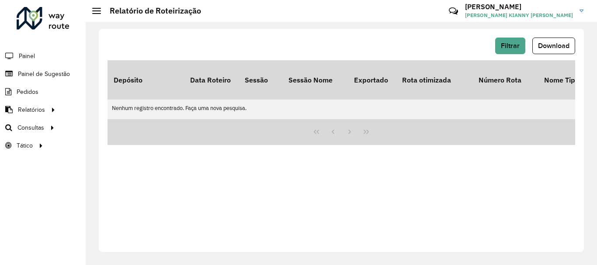
click at [509, 55] on div "Filtrar Download" at bounding box center [340, 49] width 467 height 23
click at [509, 46] on span "Filtrar" at bounding box center [510, 45] width 19 height 7
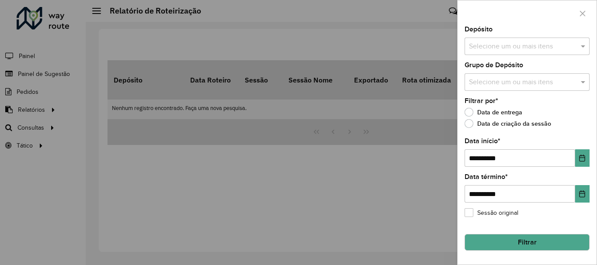
click at [507, 46] on input "text" at bounding box center [522, 46] width 112 height 10
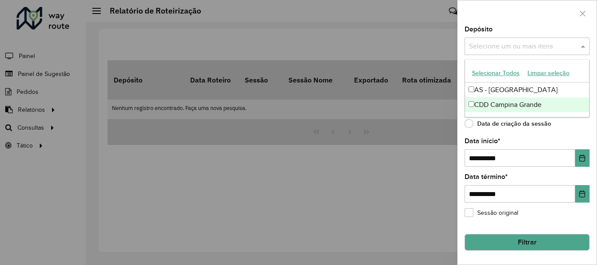
click at [494, 106] on div "CDD Campina Grande" at bounding box center [527, 104] width 124 height 15
click at [521, 245] on button "Filtrar" at bounding box center [526, 242] width 125 height 17
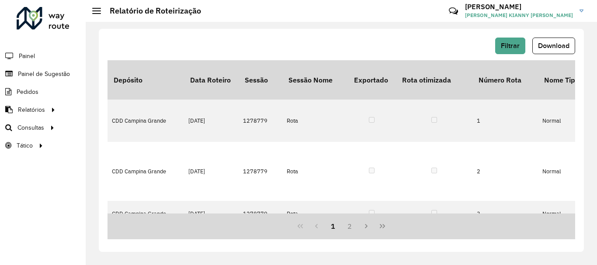
click at [543, 55] on div "Filtrar Download" at bounding box center [340, 49] width 467 height 23
click at [546, 52] on button "Download" at bounding box center [553, 46] width 43 height 17
